Goal: Browse casually

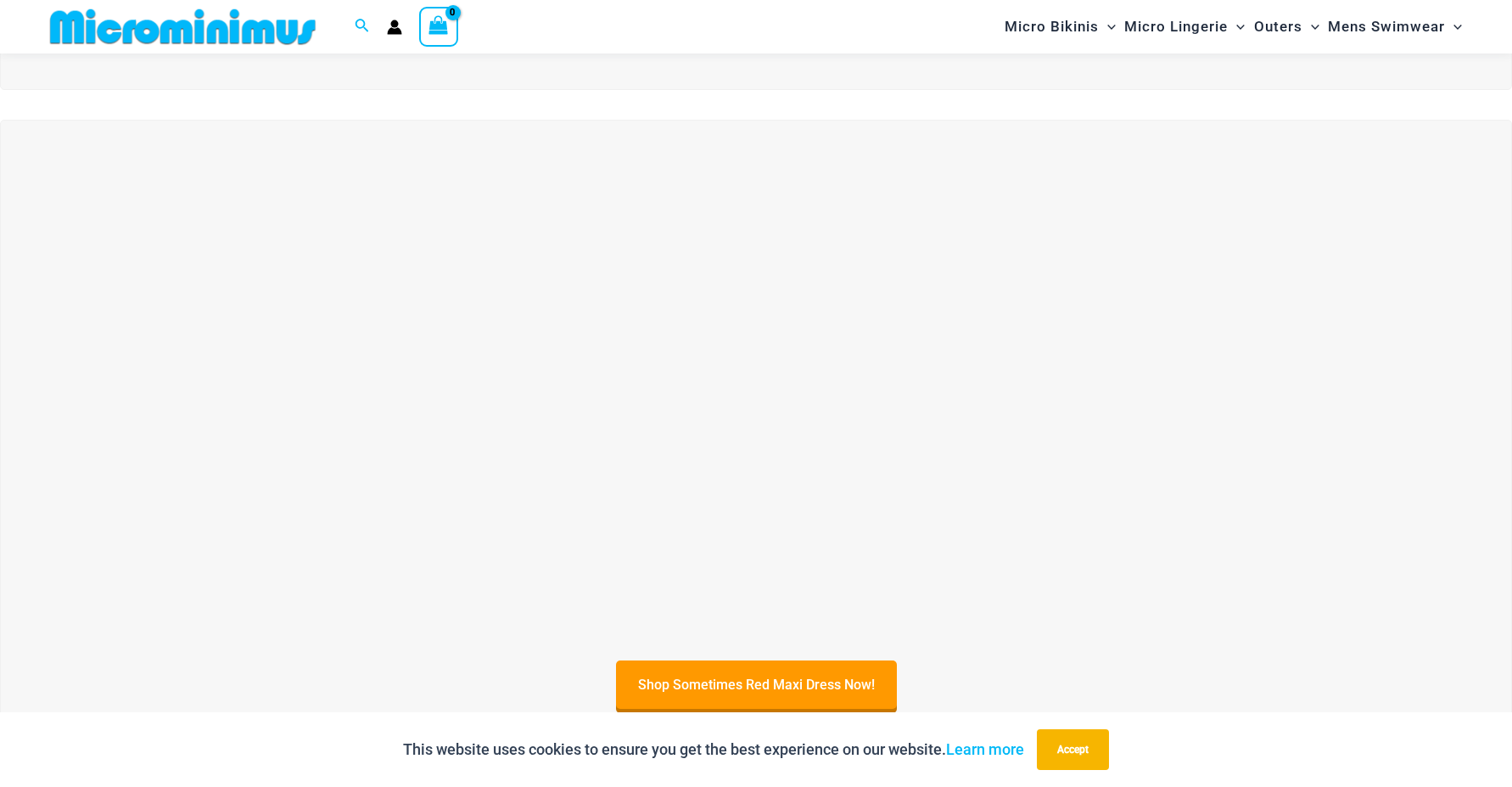
scroll to position [581, 0]
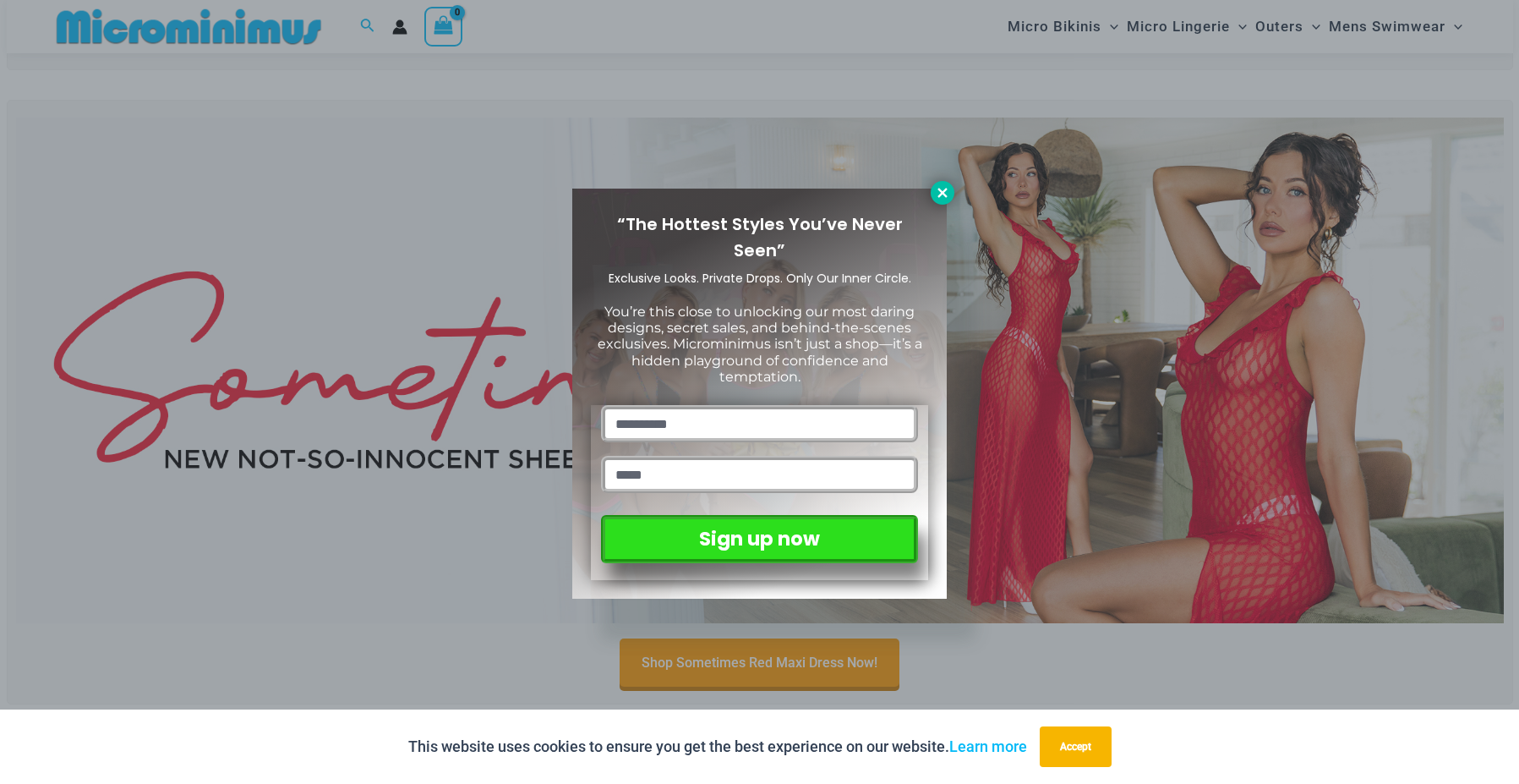
click at [946, 197] on icon at bounding box center [942, 192] width 9 height 9
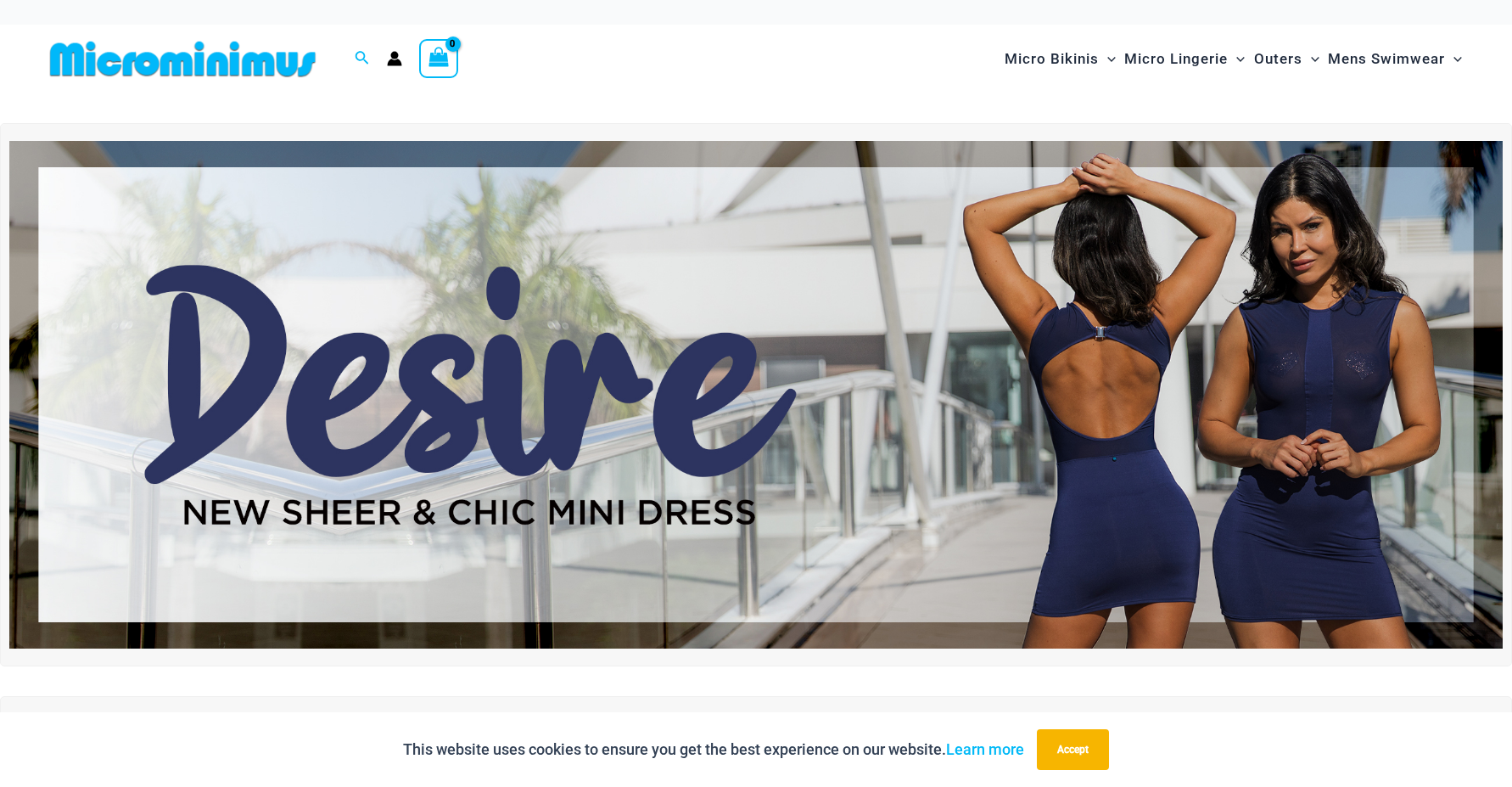
scroll to position [0, 0]
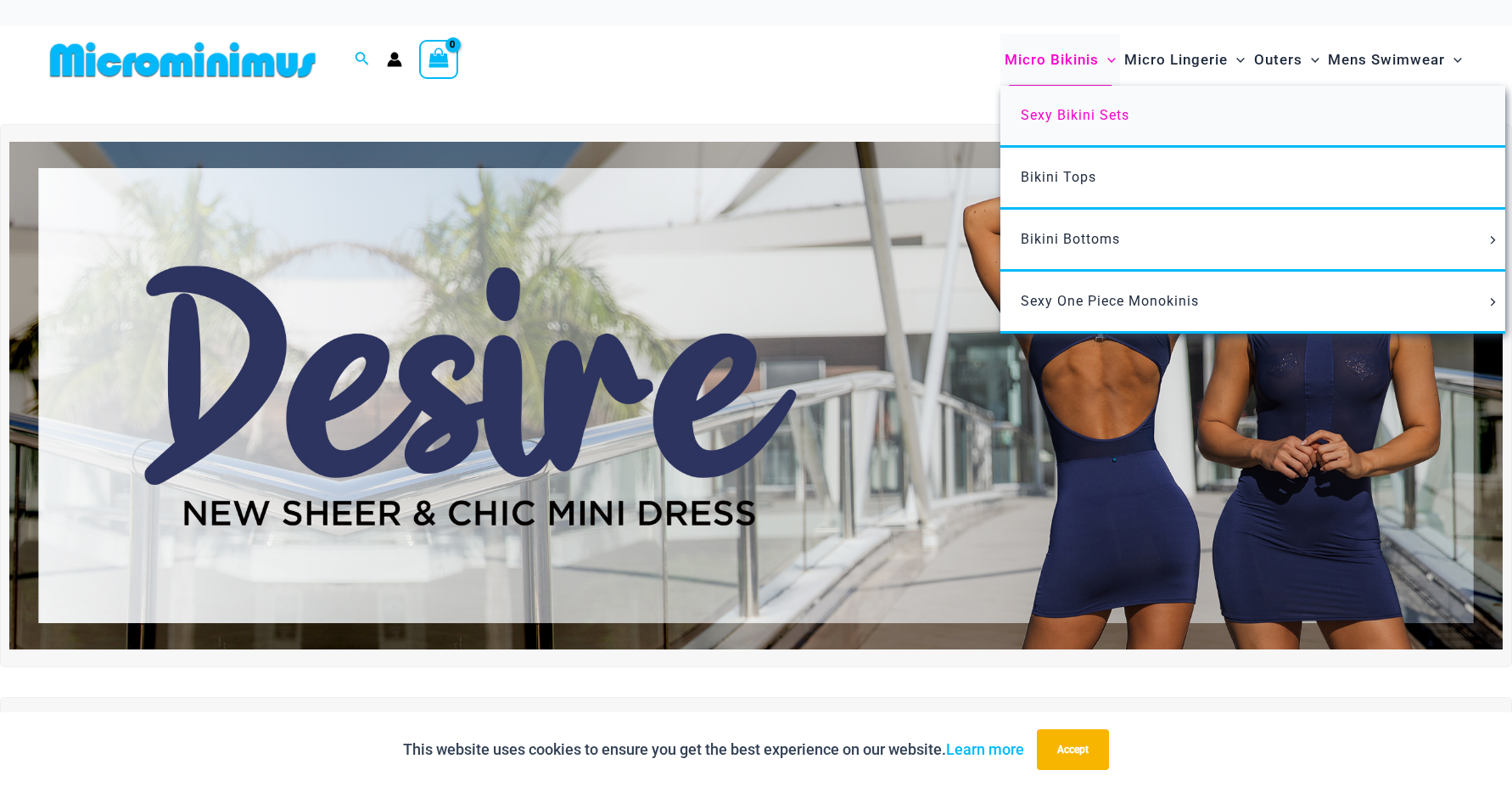
click at [1083, 118] on span "Sexy Bikini Sets" at bounding box center [1075, 115] width 108 height 16
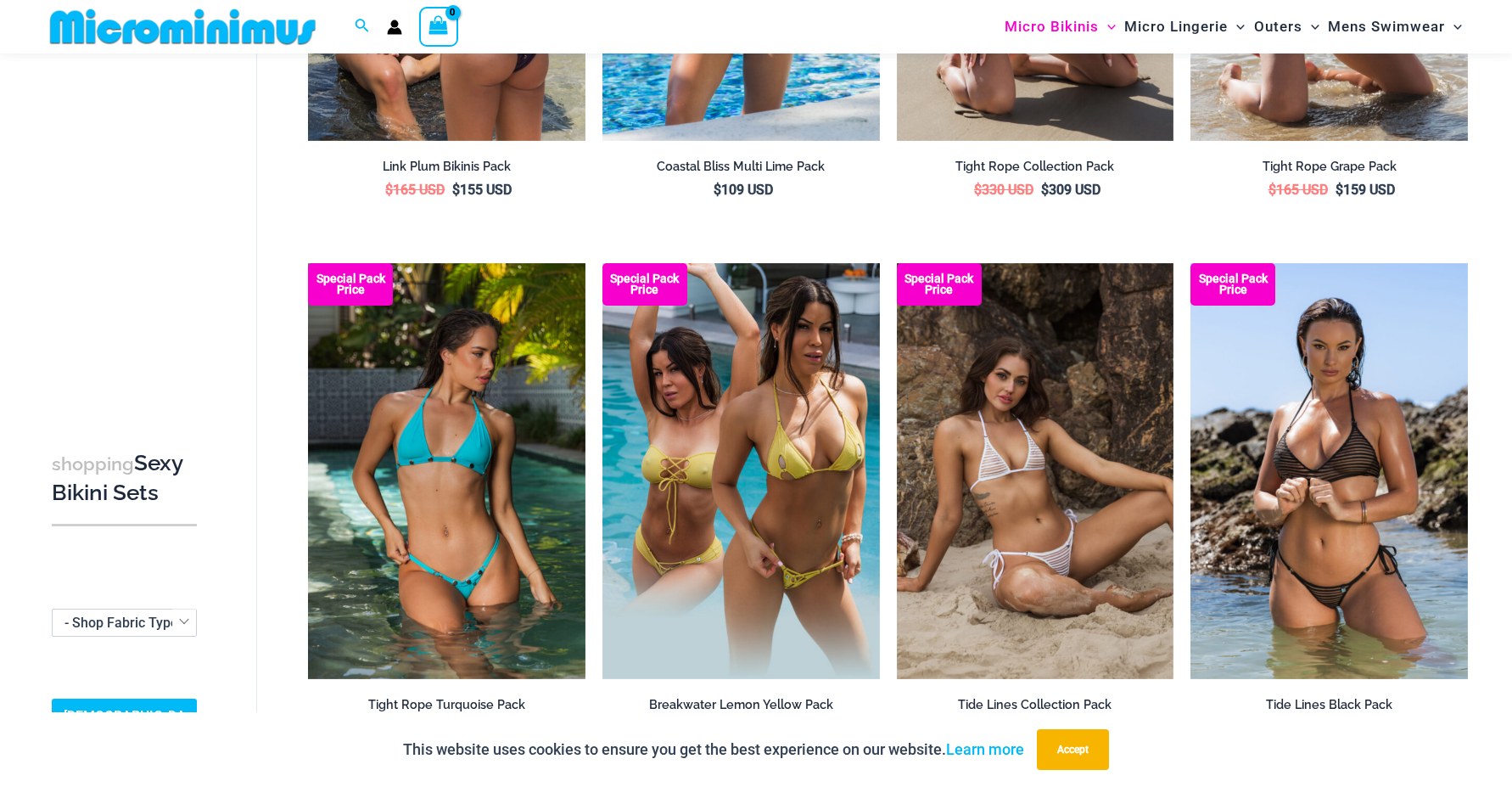
scroll to position [4212, 0]
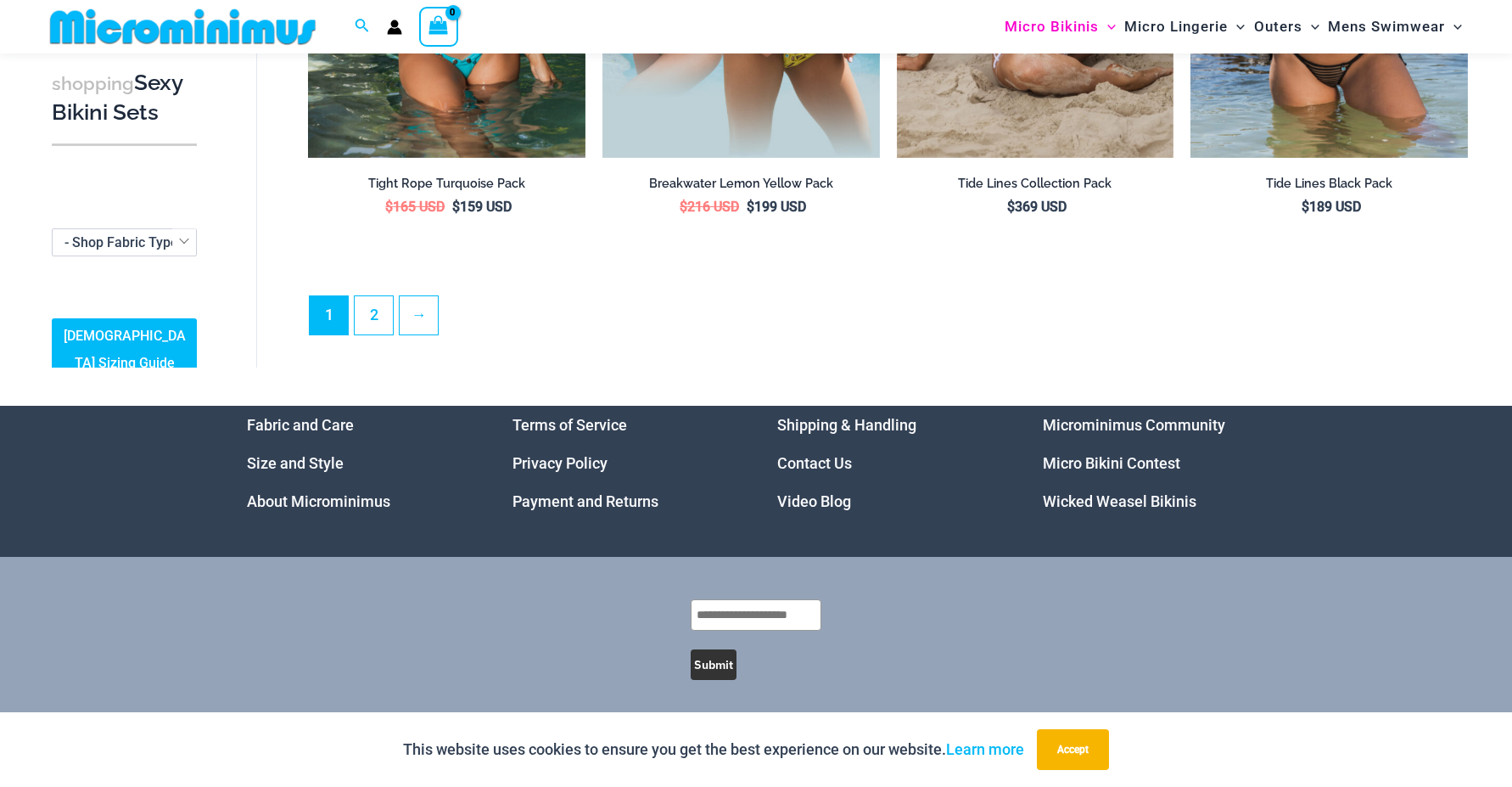
click at [828, 495] on link "Video Blog" at bounding box center [813, 501] width 74 height 18
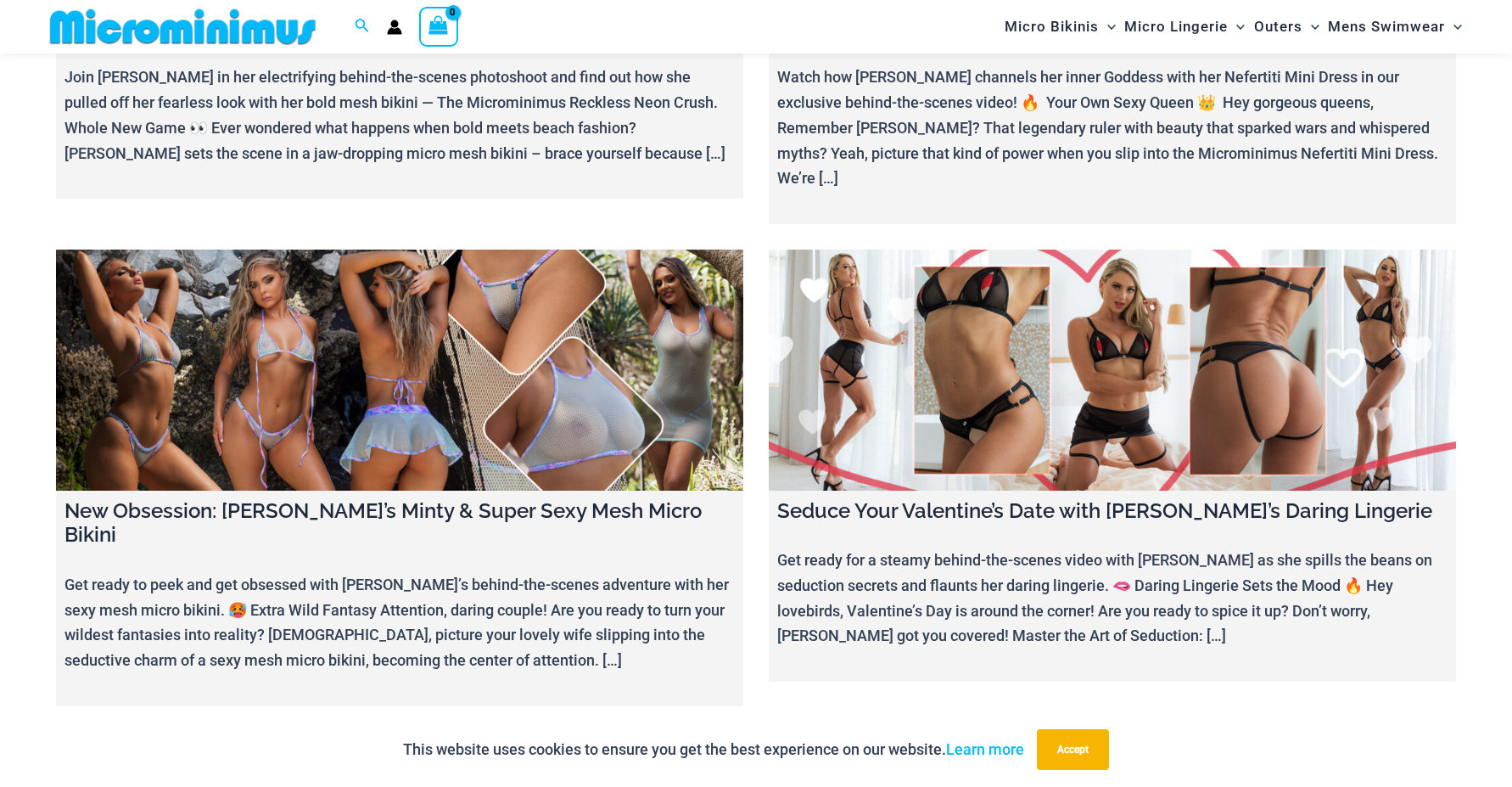
scroll to position [6520, 0]
click at [1142, 249] on link at bounding box center [1112, 369] width 688 height 241
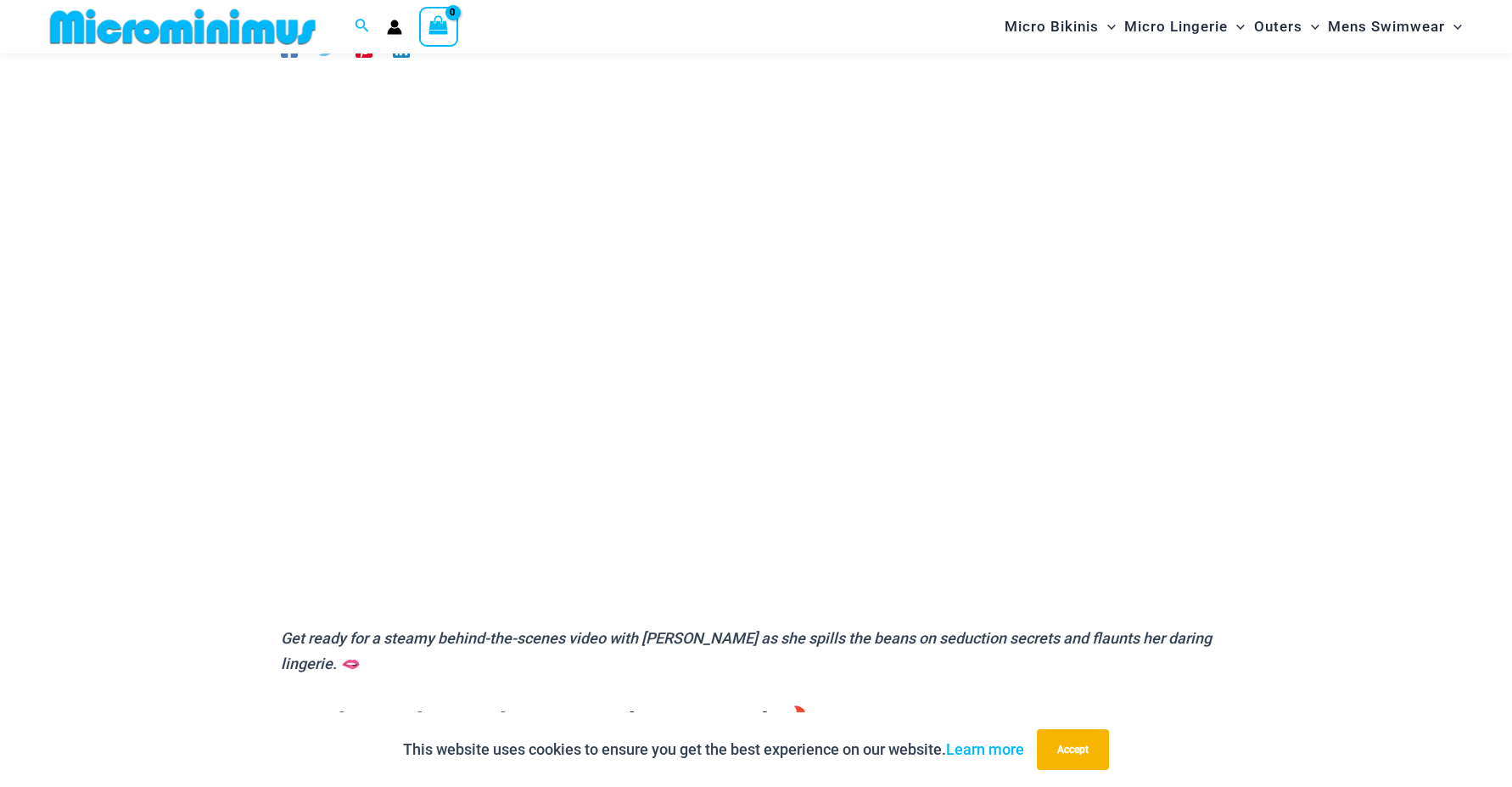
scroll to position [156, 0]
